Goal: Information Seeking & Learning: Check status

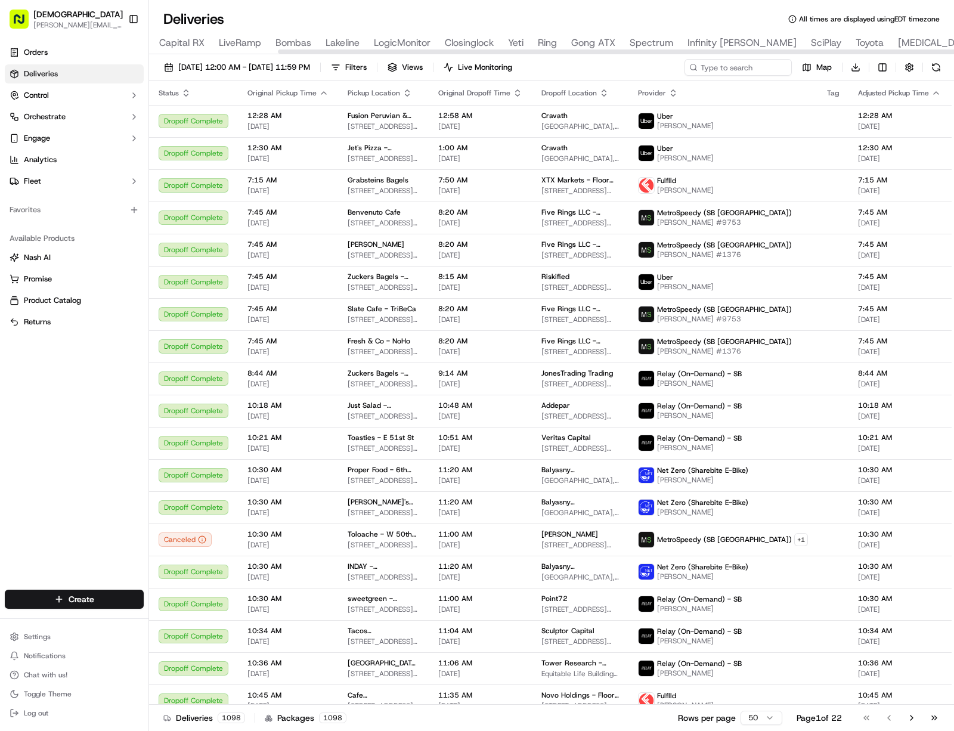
scroll to position [0, 302]
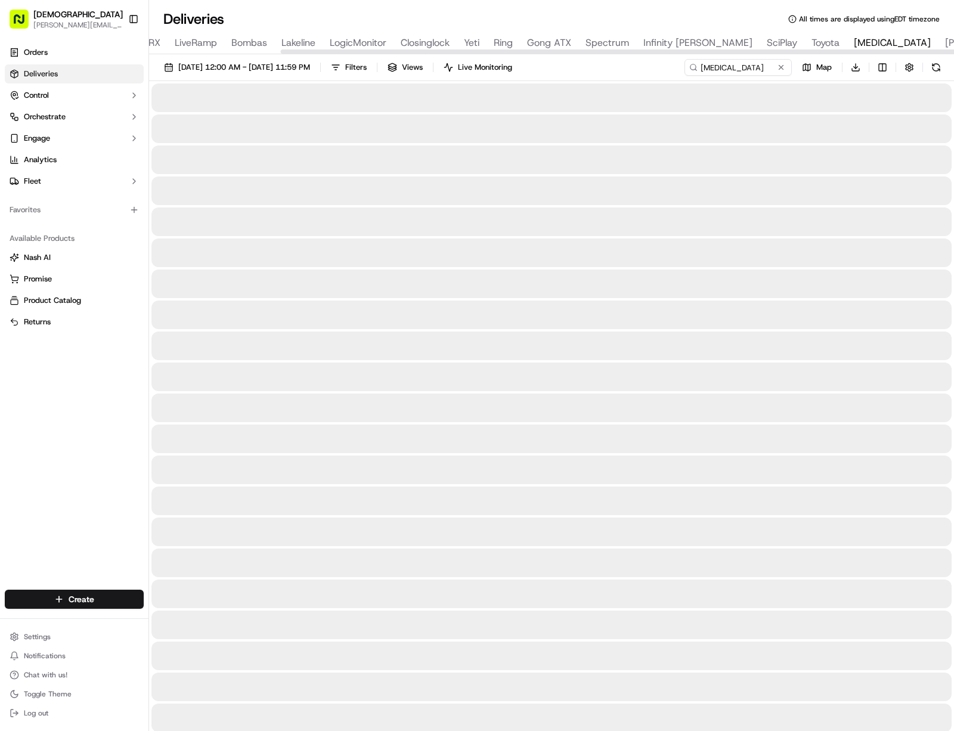
click at [854, 39] on span "[MEDICAL_DATA]" at bounding box center [892, 43] width 77 height 14
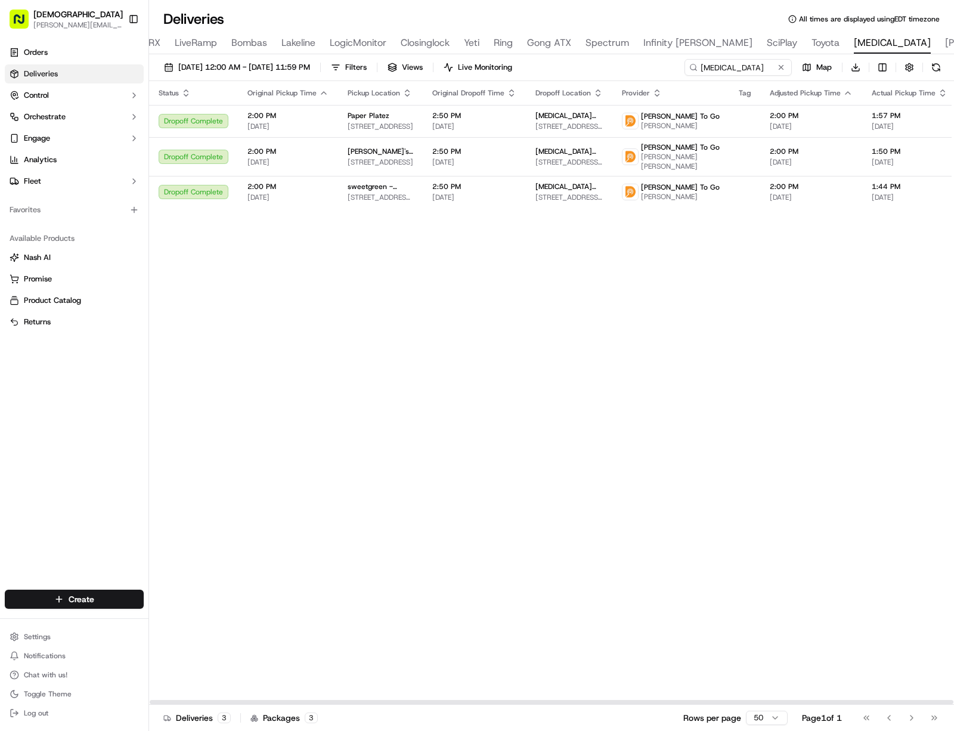
click at [568, 67] on div "09/16/2025 12:00 AM - 09/16/2025 11:59 PM Filters Views Live Monitoring Makena …" at bounding box center [551, 70] width 805 height 22
click at [512, 64] on span "Live Monitoring" at bounding box center [485, 67] width 54 height 11
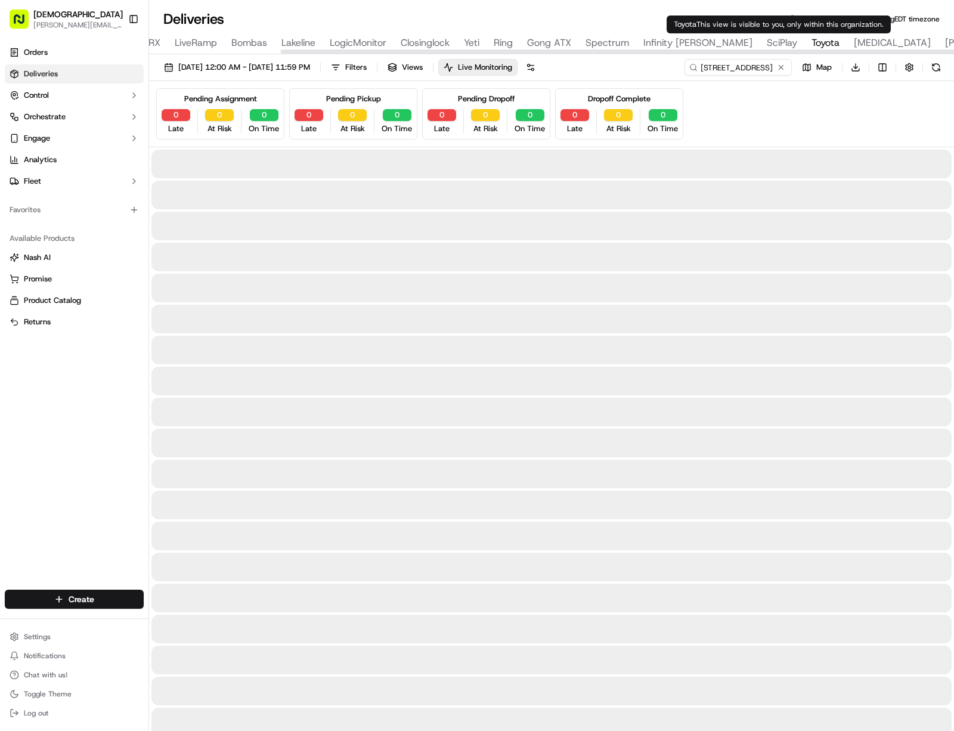
click at [811, 41] on span "Toyota" at bounding box center [825, 43] width 28 height 14
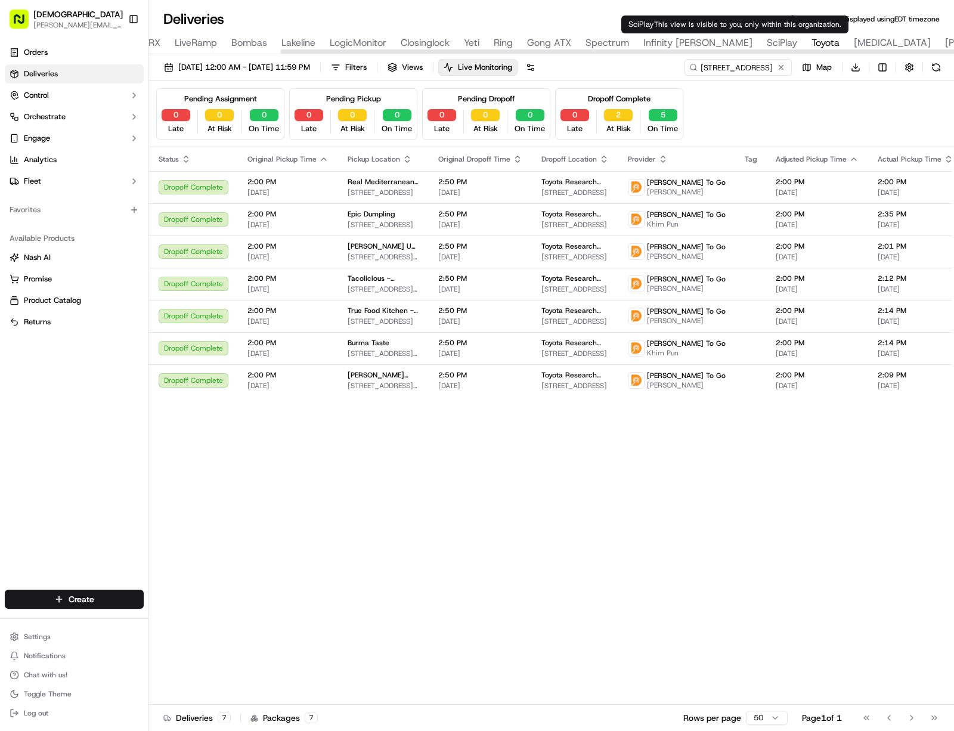
click at [711, 39] on div "All Assigned Flagged FTV Capital Celonis Capital RX LiveRamp Bombas Lakeline Lo…" at bounding box center [850, 43] width 2007 height 21
click at [712, 39] on div "All Assigned Flagged FTV Capital Celonis Capital RX LiveRamp Bombas Lakeline Lo…" at bounding box center [850, 43] width 2007 height 21
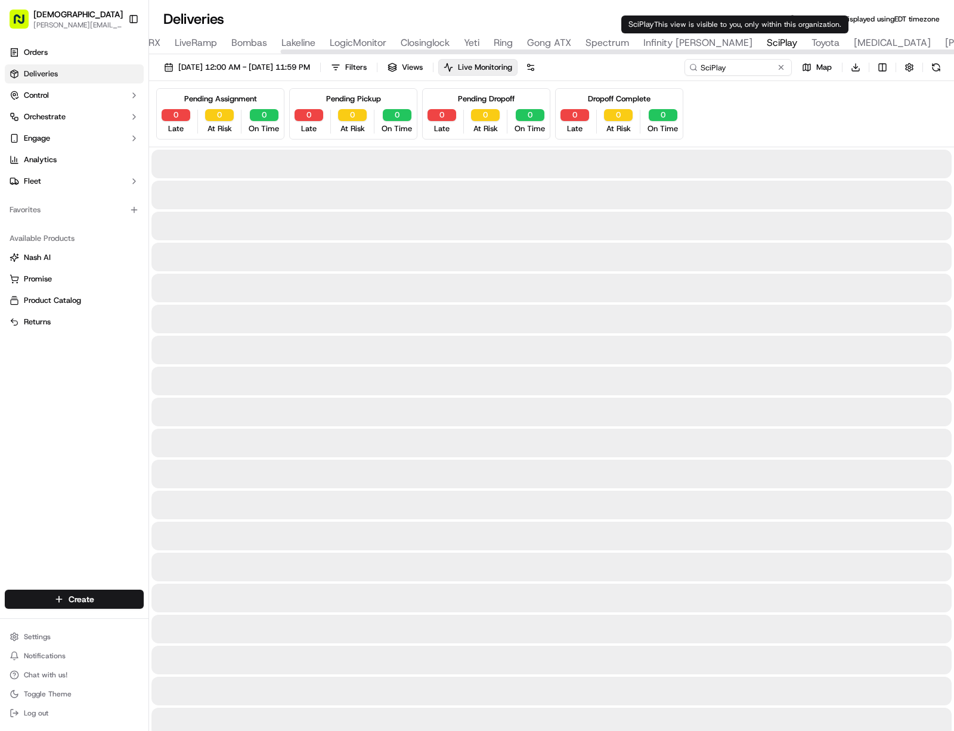
click at [767, 40] on span "SciPlay" at bounding box center [782, 43] width 30 height 14
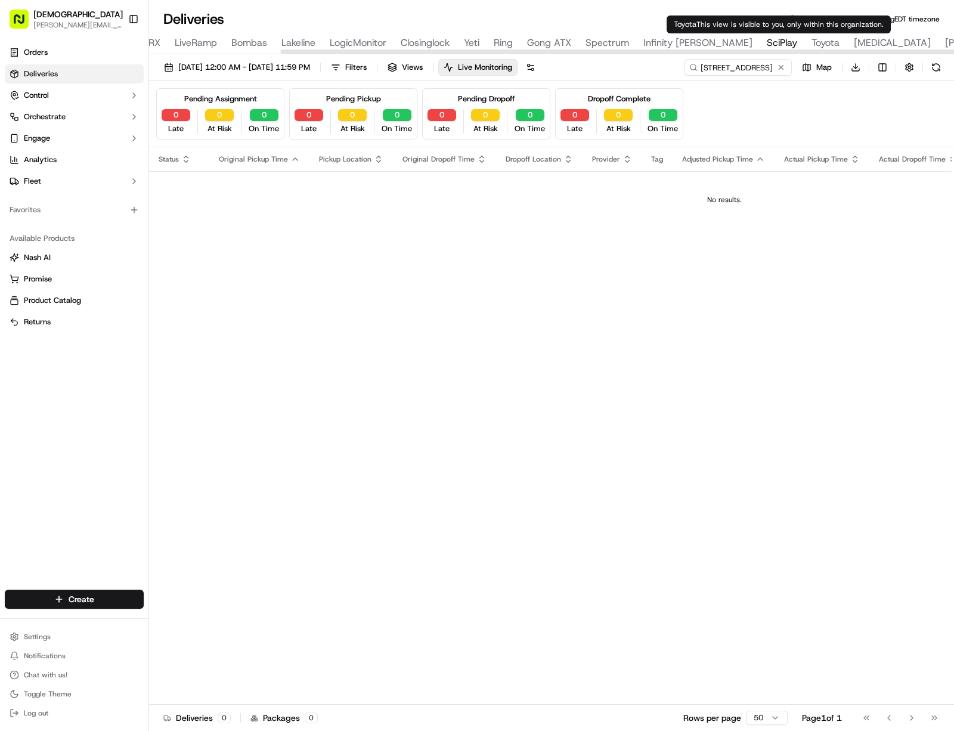
click at [811, 44] on span "Toyota" at bounding box center [825, 43] width 28 height 14
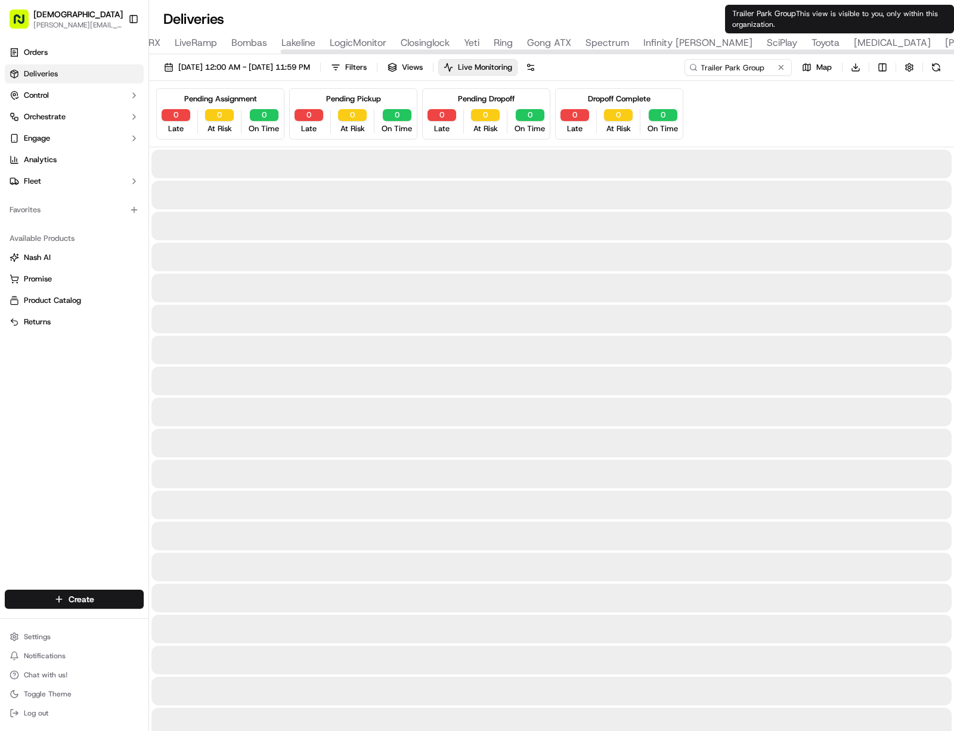
click at [811, 44] on span "Toyota" at bounding box center [825, 43] width 28 height 14
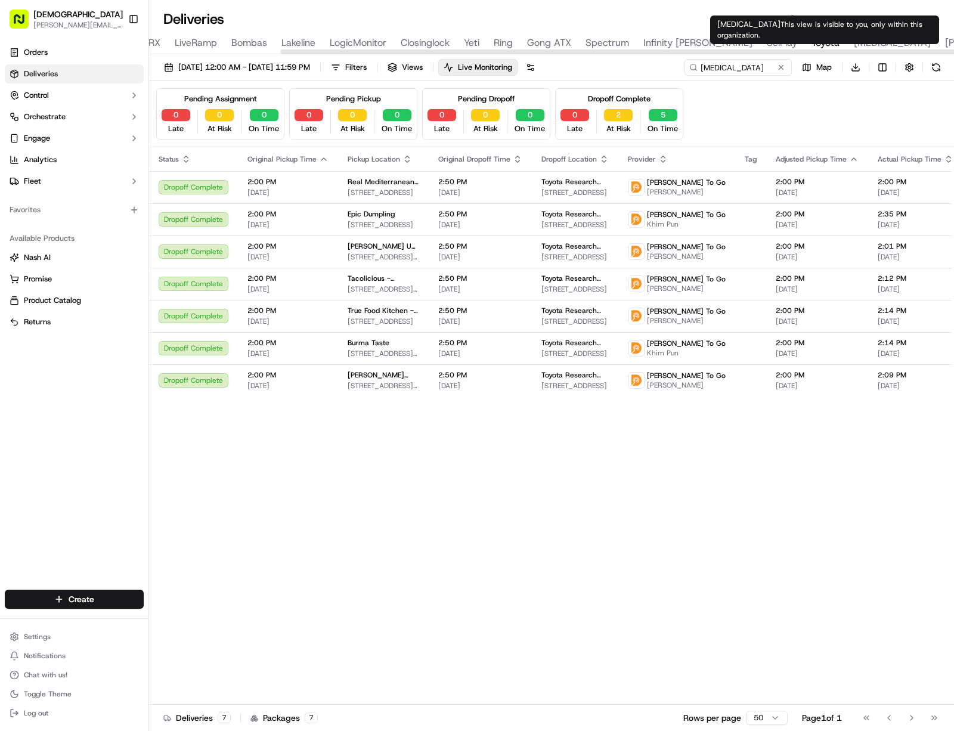
click at [854, 41] on span "[MEDICAL_DATA]" at bounding box center [892, 43] width 77 height 14
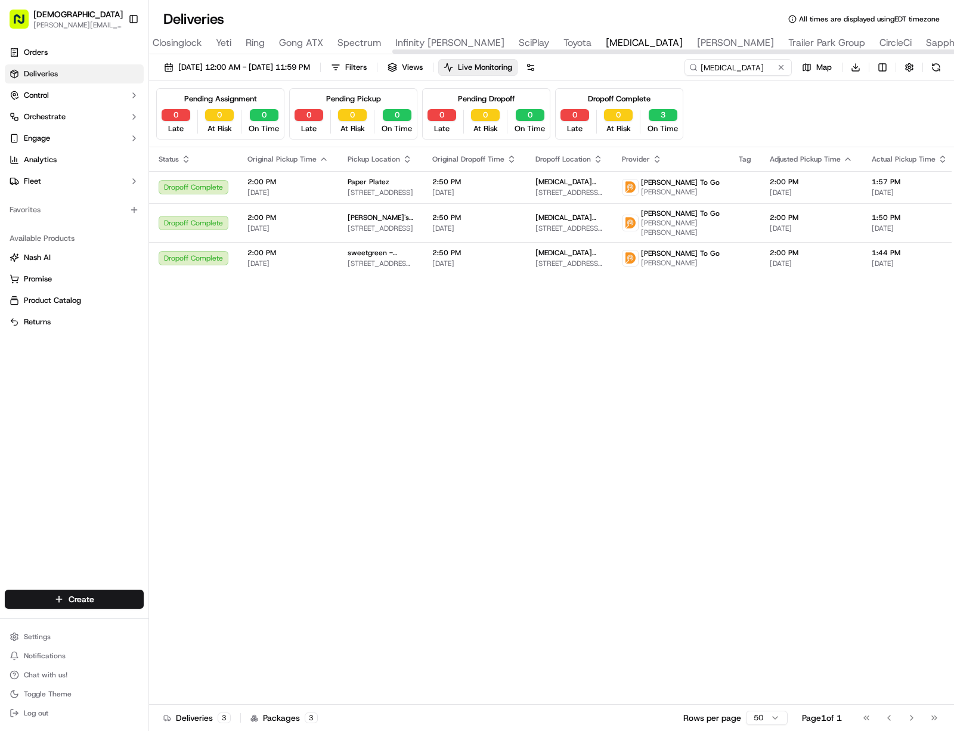
scroll to position [0, 560]
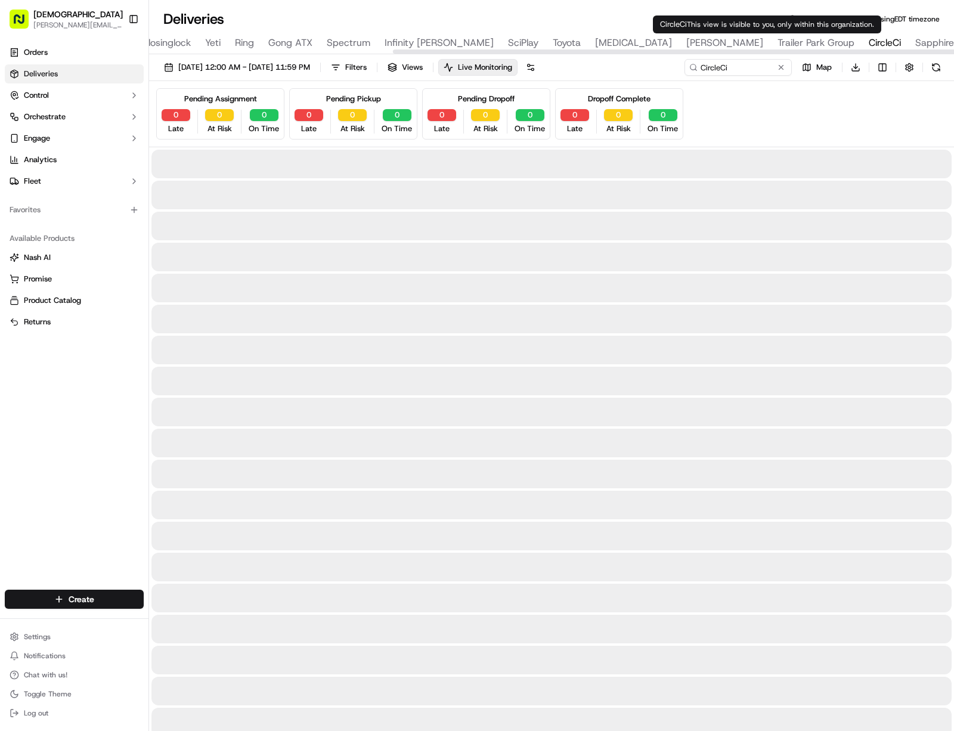
click at [869, 47] on span "CircleCi" at bounding box center [885, 43] width 32 height 14
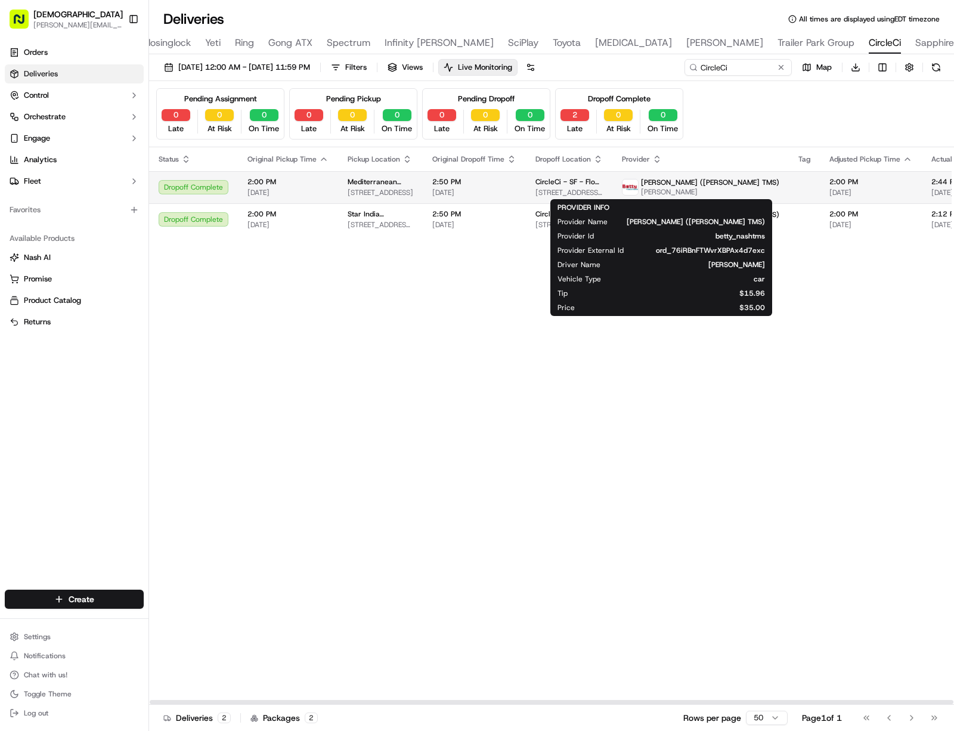
click at [647, 181] on span "Betty (Nash TMS)" at bounding box center [710, 183] width 138 height 10
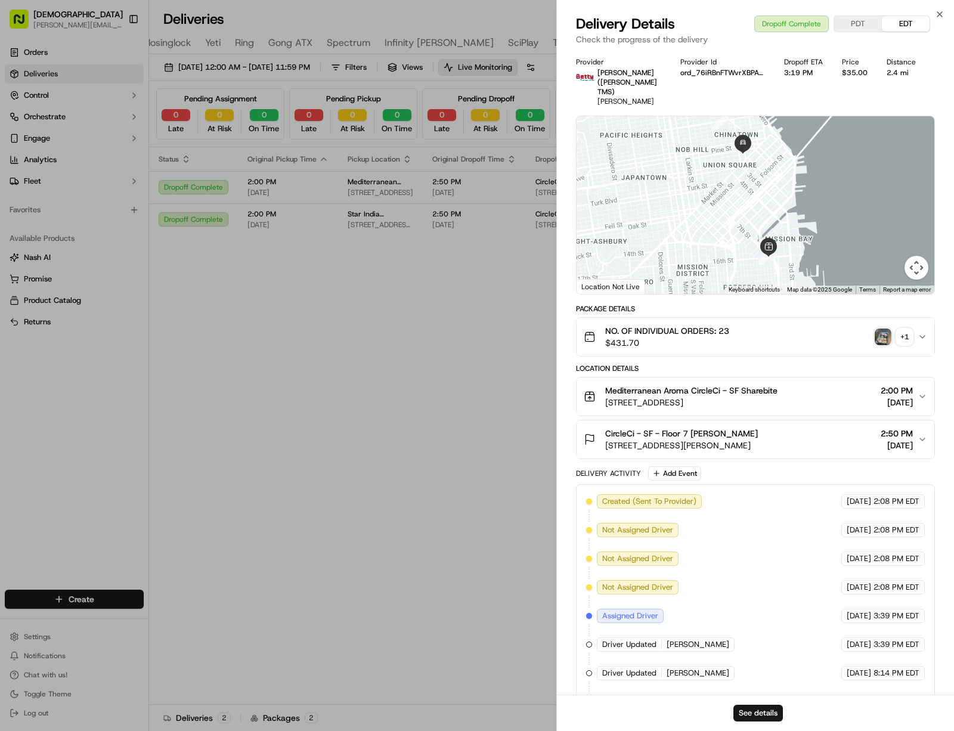
scroll to position [156, 0]
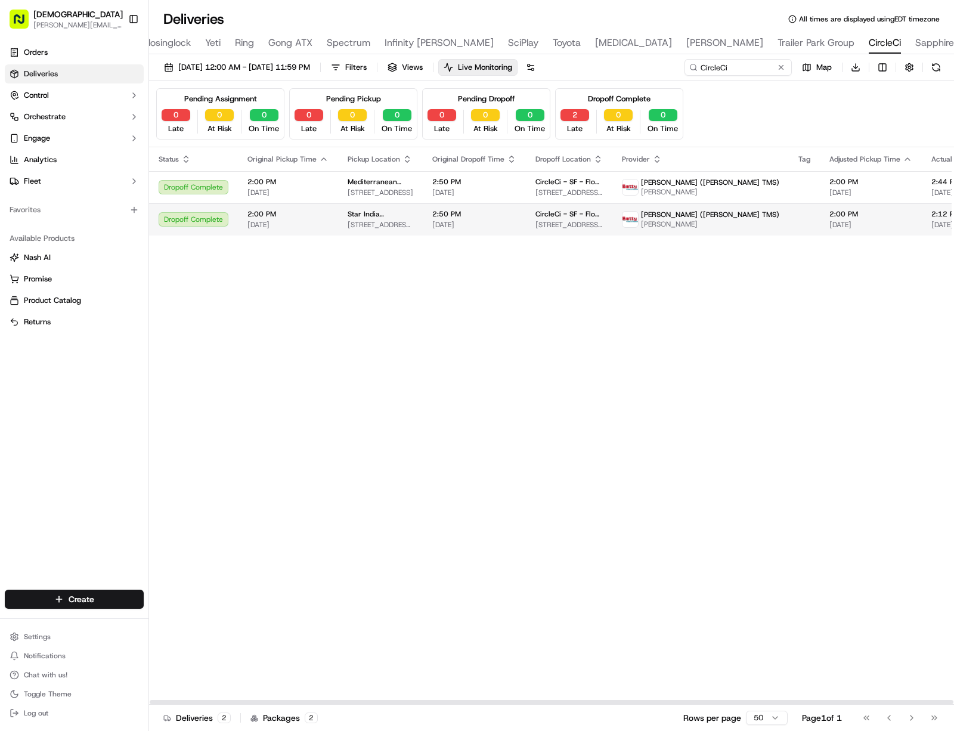
click at [467, 220] on span "[DATE]" at bounding box center [474, 225] width 84 height 10
type input "Sapphire Venture"
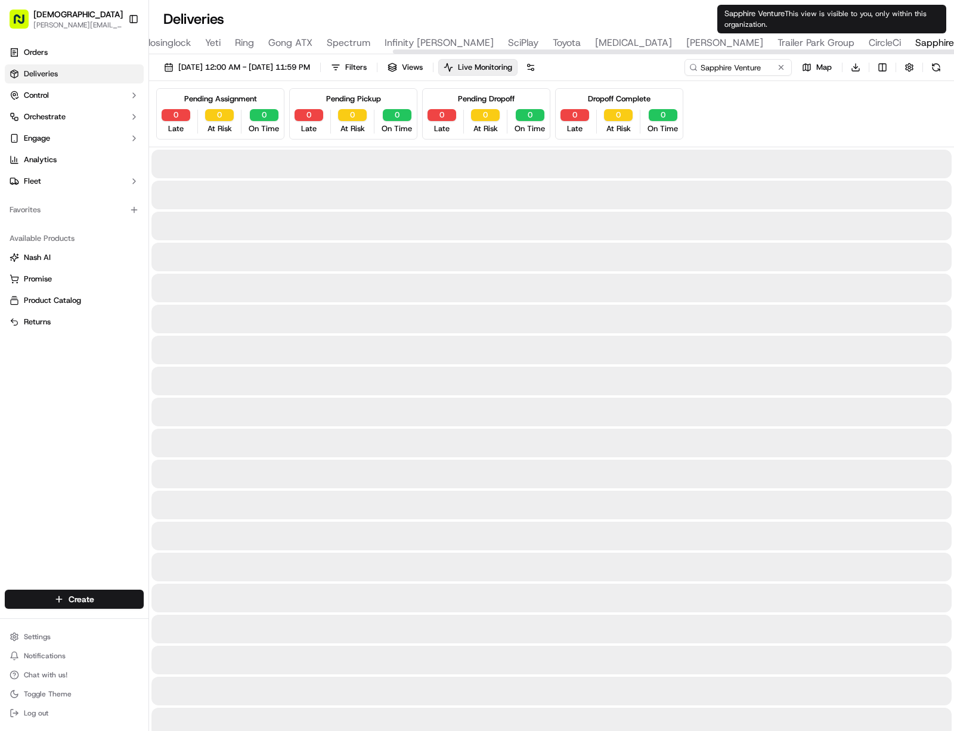
click at [915, 36] on span "Sapphire Venture" at bounding box center [952, 43] width 75 height 14
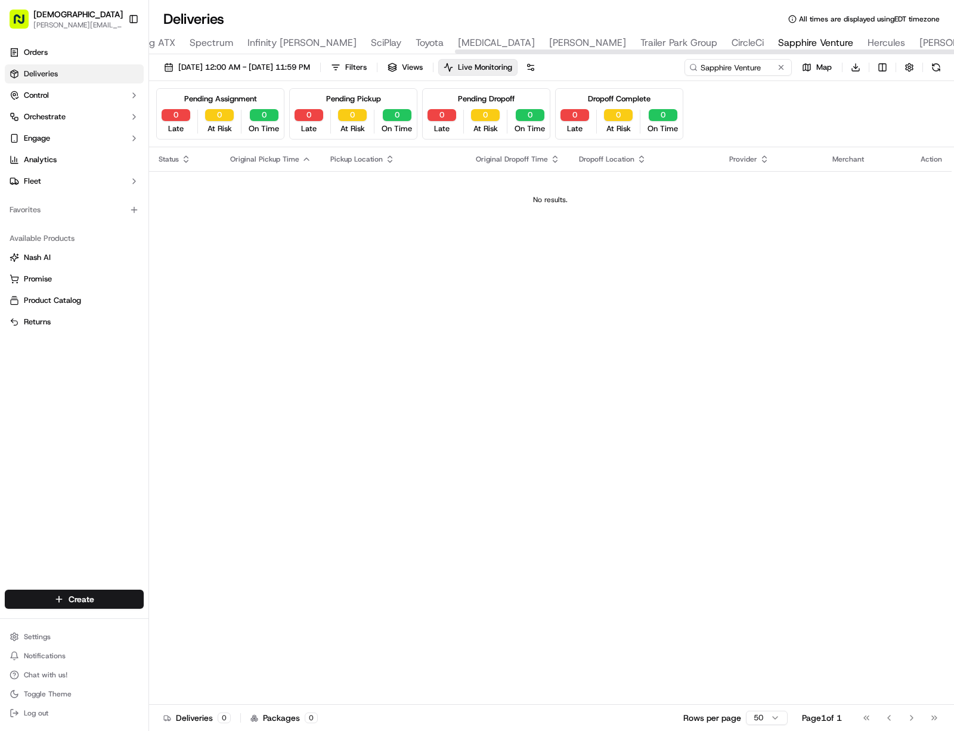
scroll to position [0, 709]
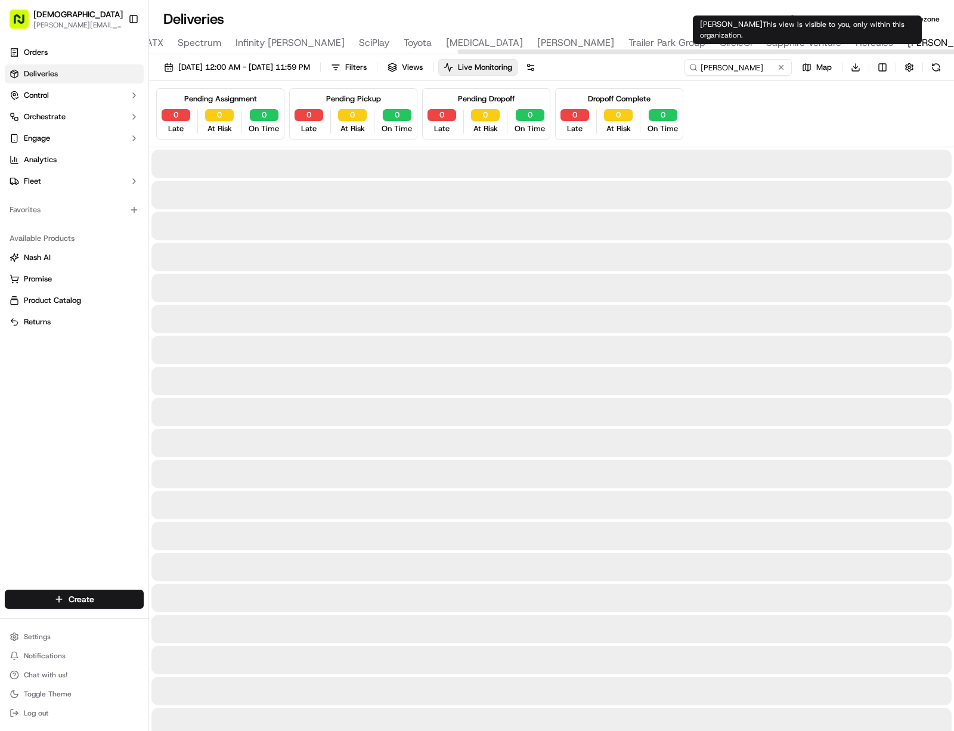
click at [907, 39] on span "[PERSON_NAME]" at bounding box center [945, 43] width 77 height 14
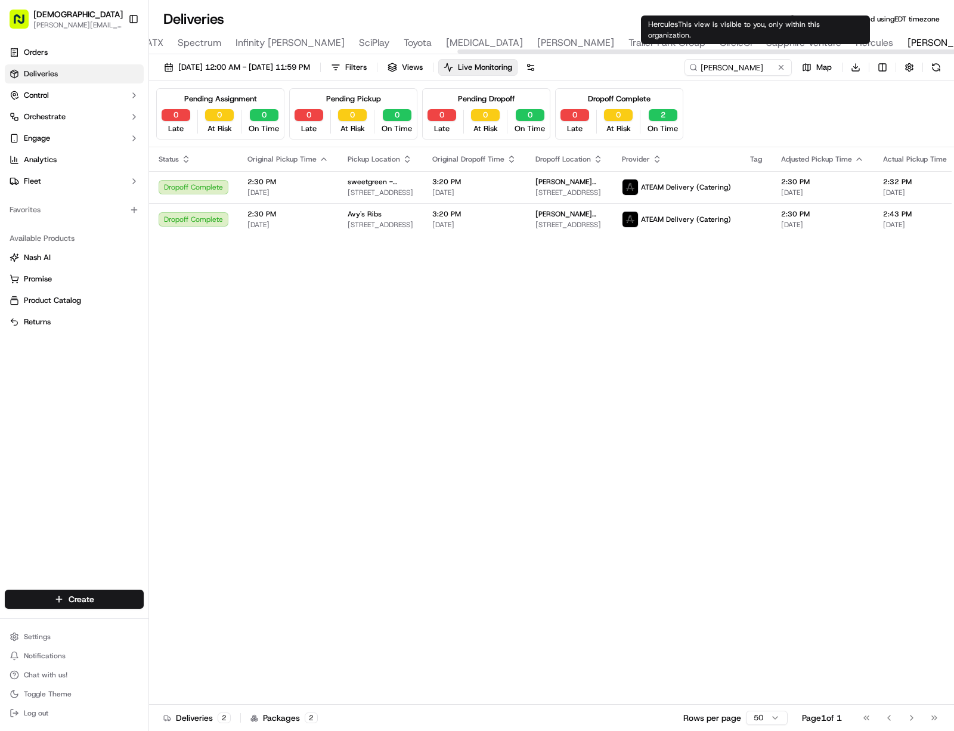
type input "Hercules"
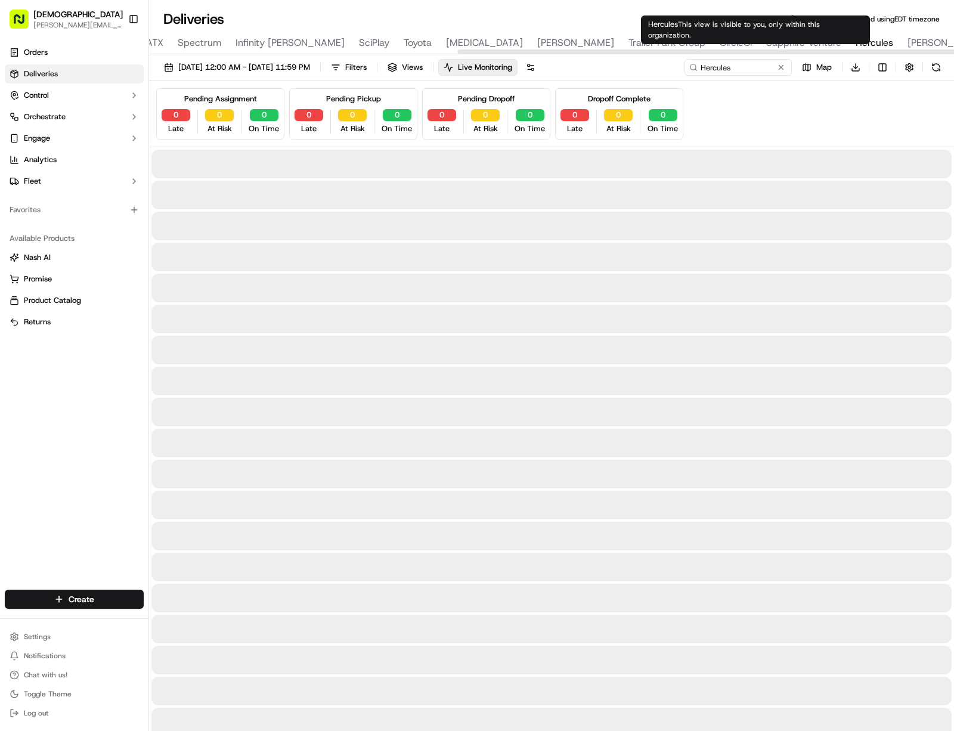
click at [855, 36] on span "Hercules" at bounding box center [874, 43] width 38 height 14
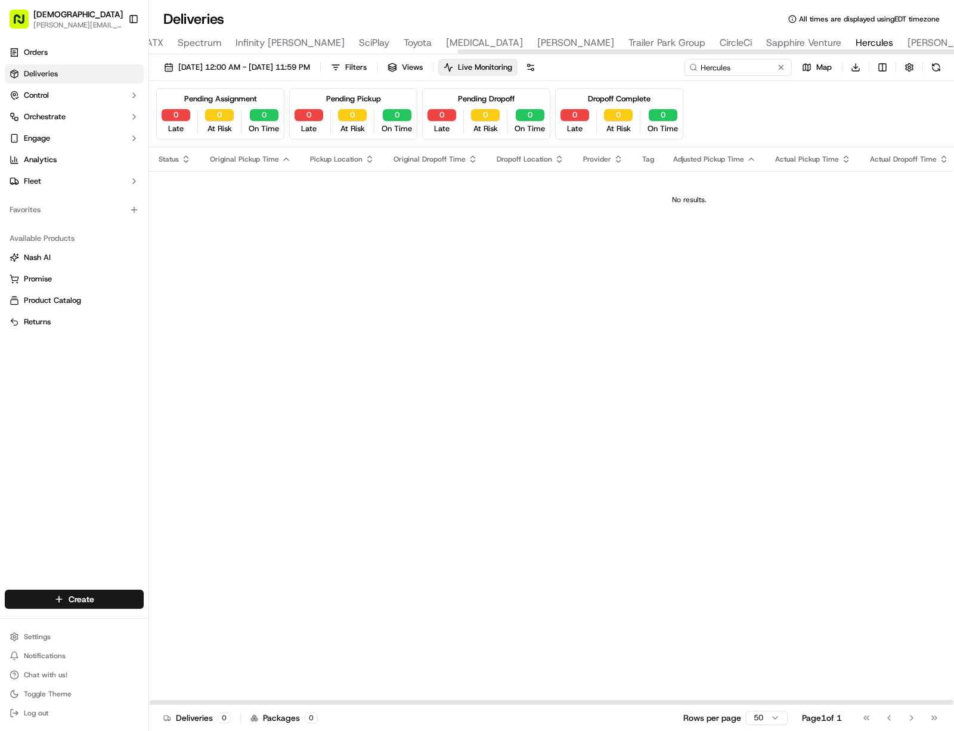
click at [685, 503] on div "Status Original Pickup Time Pickup Location Original Dropoff Time Dropoff Locat…" at bounding box center [689, 425] width 1080 height 557
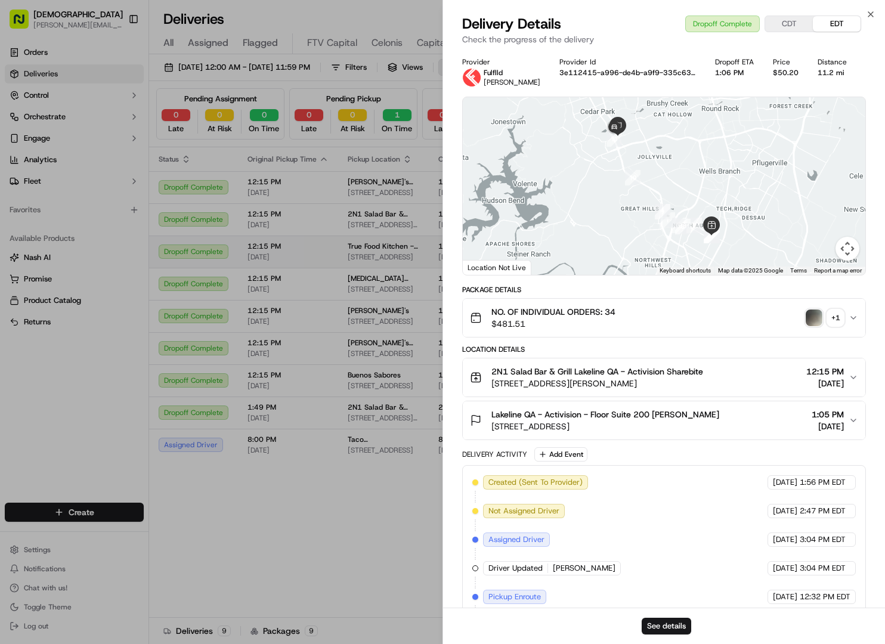
scroll to position [0, 151]
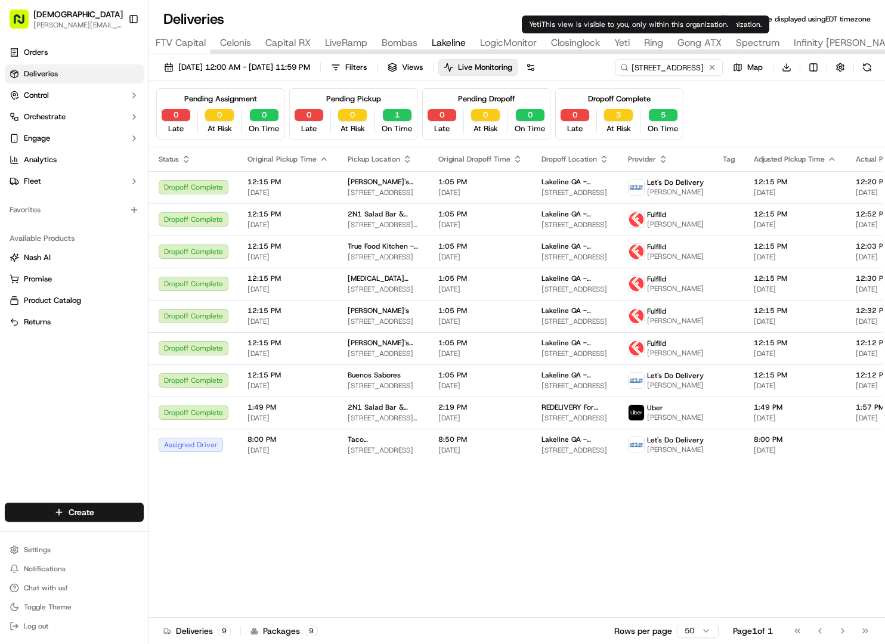
type input "Yeti"
click at [621, 44] on span "Yeti" at bounding box center [621, 43] width 15 height 14
